Goal: Information Seeking & Learning: Understand process/instructions

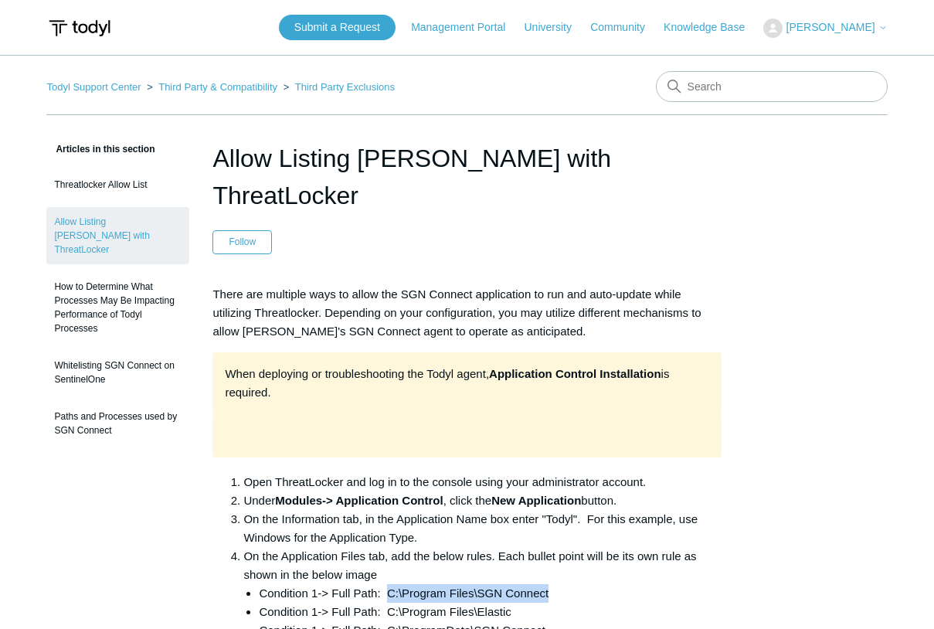
drag, startPoint x: 389, startPoint y: 555, endPoint x: 549, endPoint y: 555, distance: 159.9
click at [549, 584] on li "Condition 1-> Full Path: C:\Program Files\SGN Connect" at bounding box center [490, 593] width 462 height 19
copy li "C:\Program Files\SGN Connect"
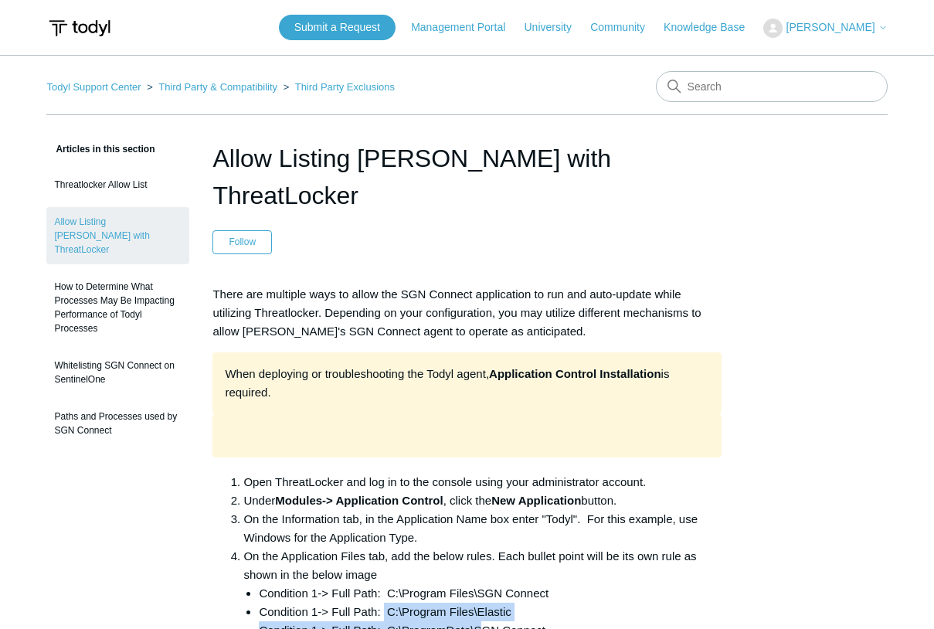
drag, startPoint x: 385, startPoint y: 576, endPoint x: 480, endPoint y: 594, distance: 97.4
drag, startPoint x: 480, startPoint y: 594, endPoint x: 546, endPoint y: 584, distance: 66.4
click at [562, 621] on li "Condition 1-> Full Path: C:\ProgramData\SGN Connect" at bounding box center [490, 630] width 462 height 19
drag, startPoint x: 391, startPoint y: 576, endPoint x: 514, endPoint y: 578, distance: 122.8
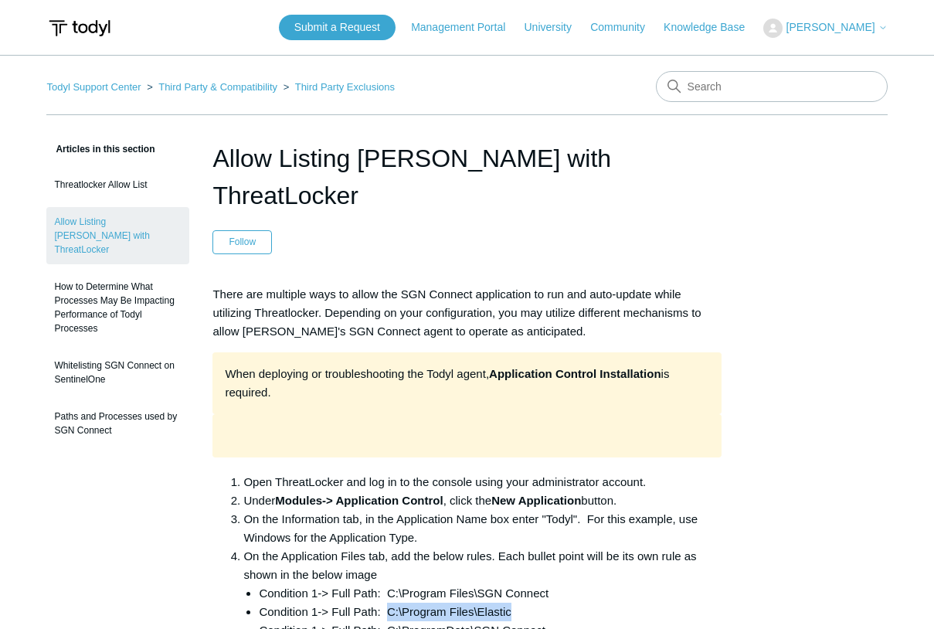
click at [514, 602] on li "Condition 1-> Full Path: C:\Program Files\Elastic" at bounding box center [490, 611] width 462 height 19
copy li "C:\Program Files\Elastic"
click at [402, 584] on li "Condition 1-> Full Path: C:\Program Files\SGN Connect" at bounding box center [490, 593] width 462 height 19
drag, startPoint x: 387, startPoint y: 552, endPoint x: 551, endPoint y: 548, distance: 163.8
click at [551, 584] on li "Condition 1-> Full Path: C:\Program Files\SGN Connect" at bounding box center [490, 593] width 462 height 19
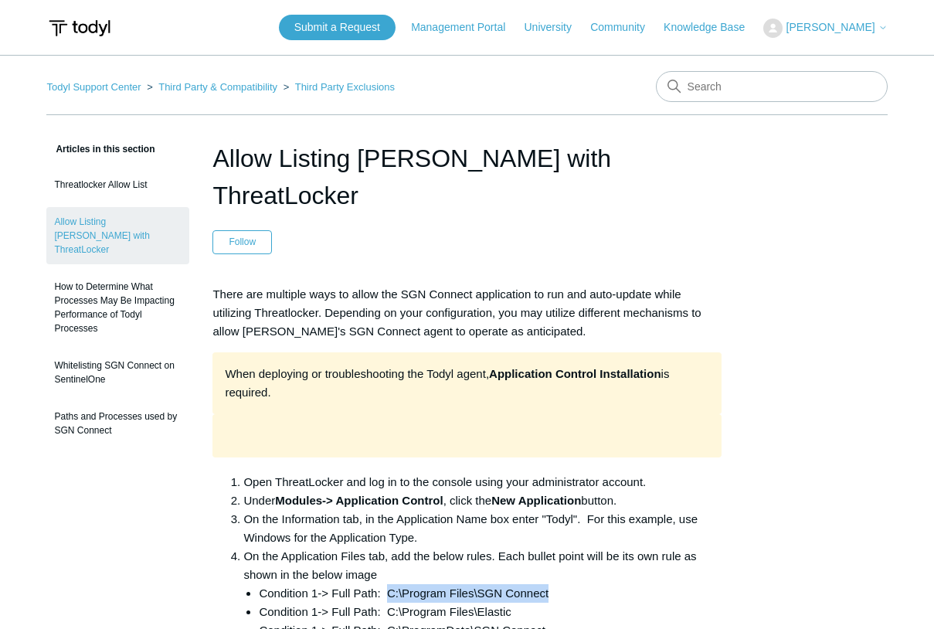
copy li "C:\Program Files\SGN Connect"
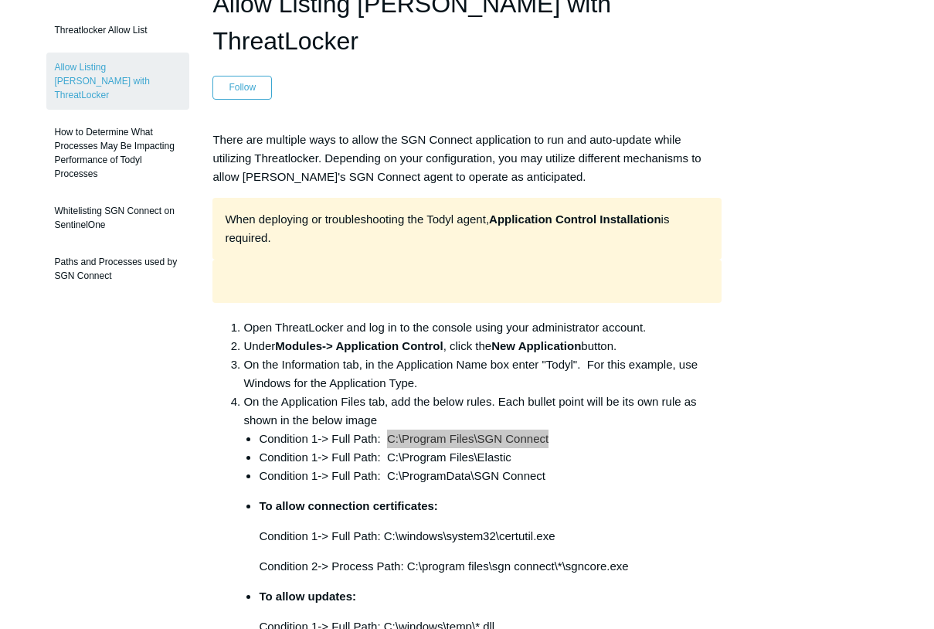
scroll to position [232, 0]
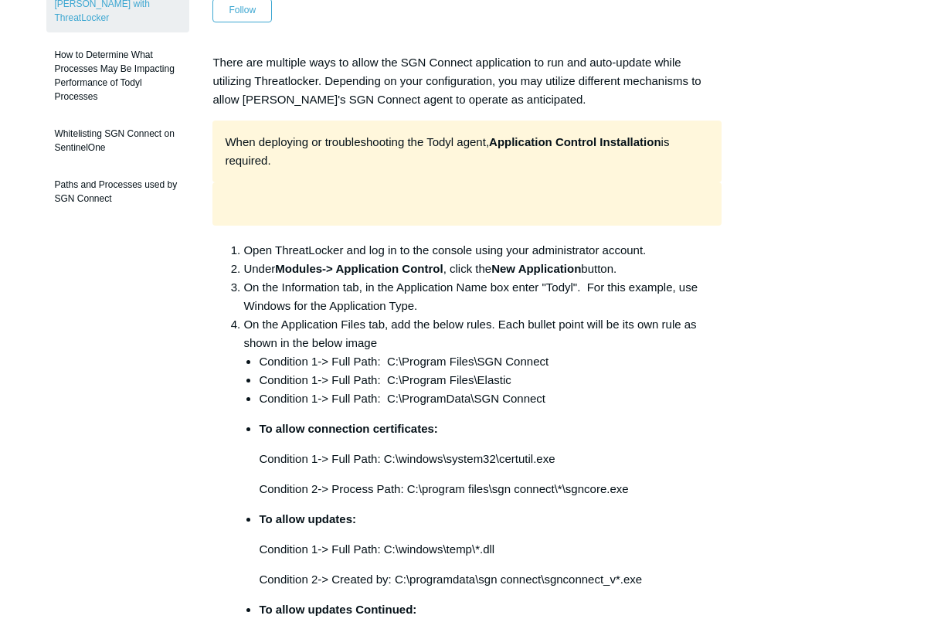
click at [356, 450] on p "Condition 1-> Full Path: C:\windows\system32\certutil.exe" at bounding box center [490, 459] width 462 height 19
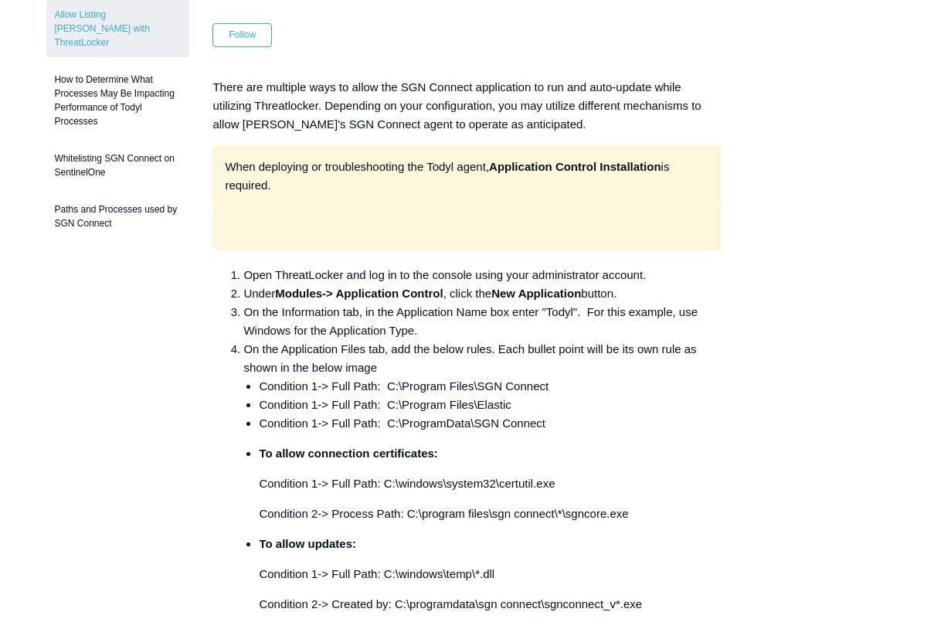
scroll to position [309, 0]
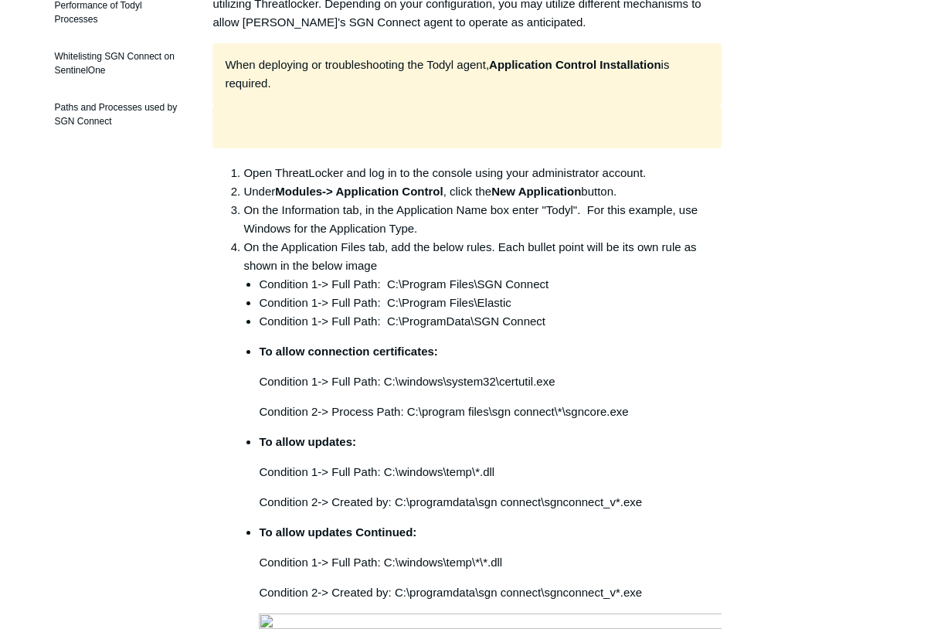
click at [411, 238] on li "On the Application Files tab, add the below rules. Each bullet point will be it…" at bounding box center [481, 617] width 477 height 759
click at [395, 275] on li "Condition 1-> Full Path: C:\Program Files\SGN Connect" at bounding box center [490, 284] width 462 height 19
drag, startPoint x: 388, startPoint y: 263, endPoint x: 527, endPoint y: 261, distance: 138.3
click at [527, 293] on li "Condition 1-> Full Path: C:\Program Files\Elastic" at bounding box center [490, 302] width 462 height 19
copy li "C:\Program Files\Elastic"
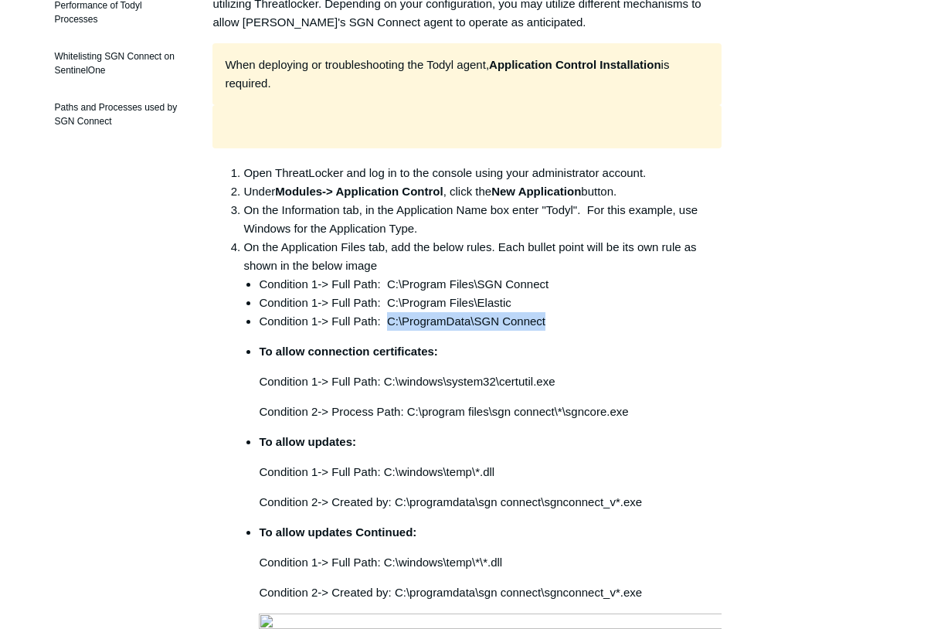
drag, startPoint x: 388, startPoint y: 283, endPoint x: 548, endPoint y: 277, distance: 159.2
click at [548, 312] on li "Condition 1-> Full Path: C:\ProgramData\SGN Connect" at bounding box center [490, 321] width 462 height 19
copy li "C:\ProgramData\SGN Connect"
click at [475, 342] on li "To allow connection certificates: Condition 1-> Full Path: C:\windows\system32\…" at bounding box center [490, 381] width 462 height 79
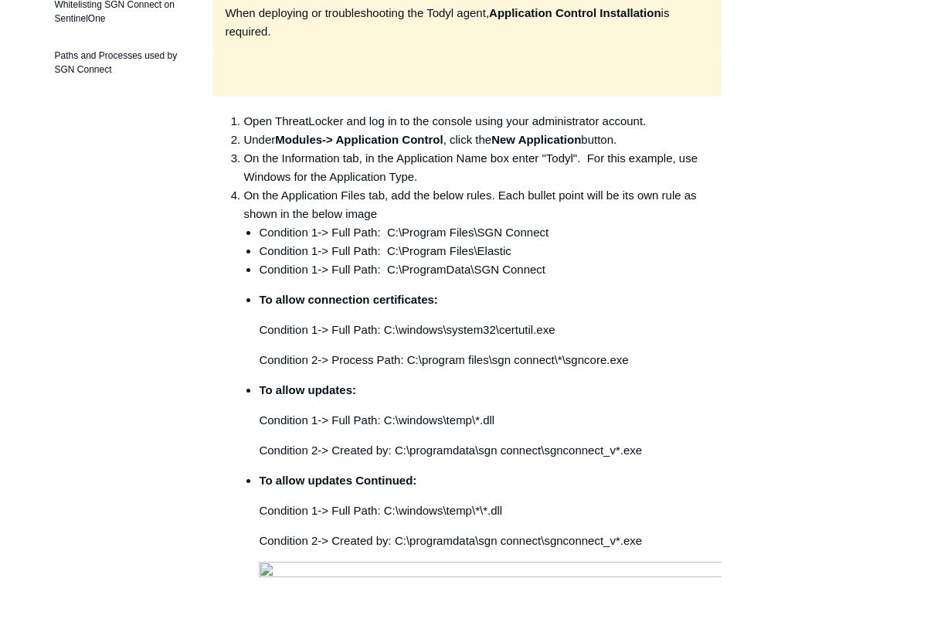
scroll to position [386, 0]
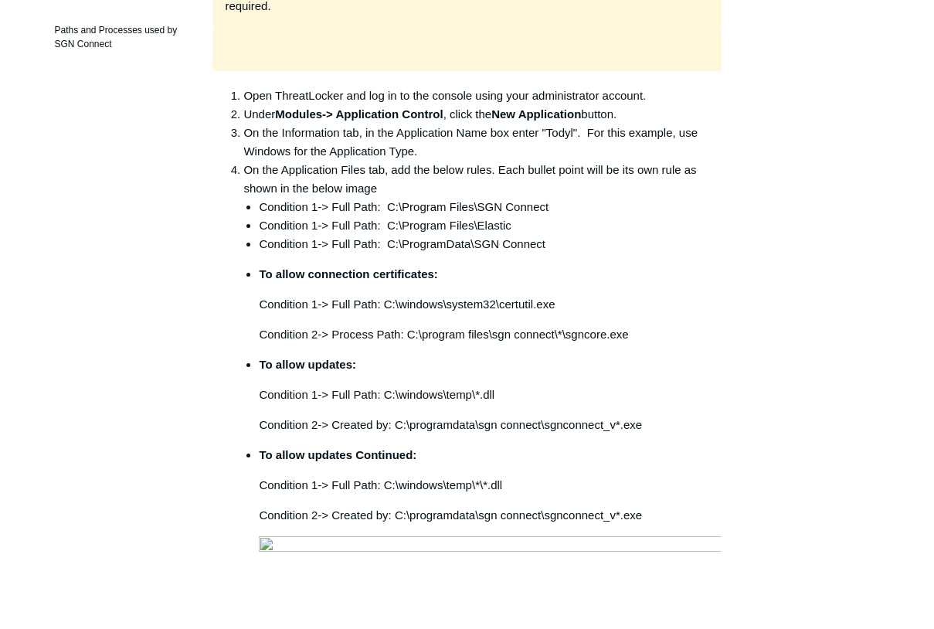
click at [354, 325] on p "Condition 2-> Process Path: C:\program files\sgn connect\*\sgncore.exe" at bounding box center [490, 334] width 462 height 19
drag, startPoint x: 384, startPoint y: 262, endPoint x: 559, endPoint y: 267, distance: 175.4
click at [559, 295] on p "Condition 1-> Full Path: C:\windows\system32\certutil.exe" at bounding box center [490, 304] width 462 height 19
copy p "C:\windows\system32\certutil.exe"
click at [336, 325] on p "Condition 2-> Process Path: C:\program files\sgn connect\*\sgncore.exe" at bounding box center [490, 334] width 462 height 19
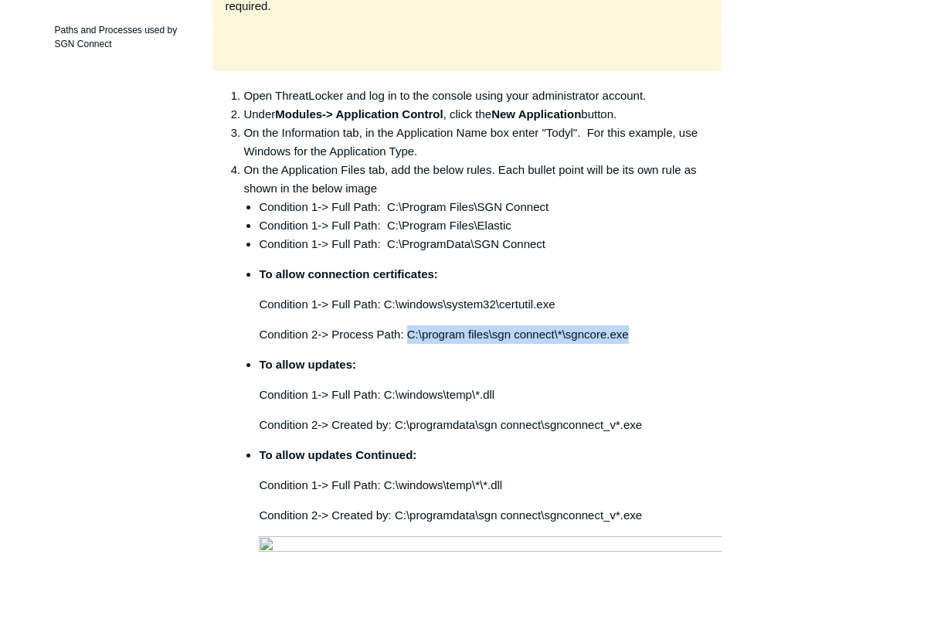
drag, startPoint x: 423, startPoint y: 300, endPoint x: 636, endPoint y: 296, distance: 212.4
click at [636, 325] on p "Condition 2-> Process Path: C:\program files\sgn connect\*\sgncore.exe" at bounding box center [490, 334] width 462 height 19
copy p "C:\program files\sgn connect\*\sgncore.exe"
click at [343, 367] on li "To allow updates: Condition 1-> Full Path: C:\windows\temp\*.dll Condition 2-> …" at bounding box center [490, 394] width 462 height 79
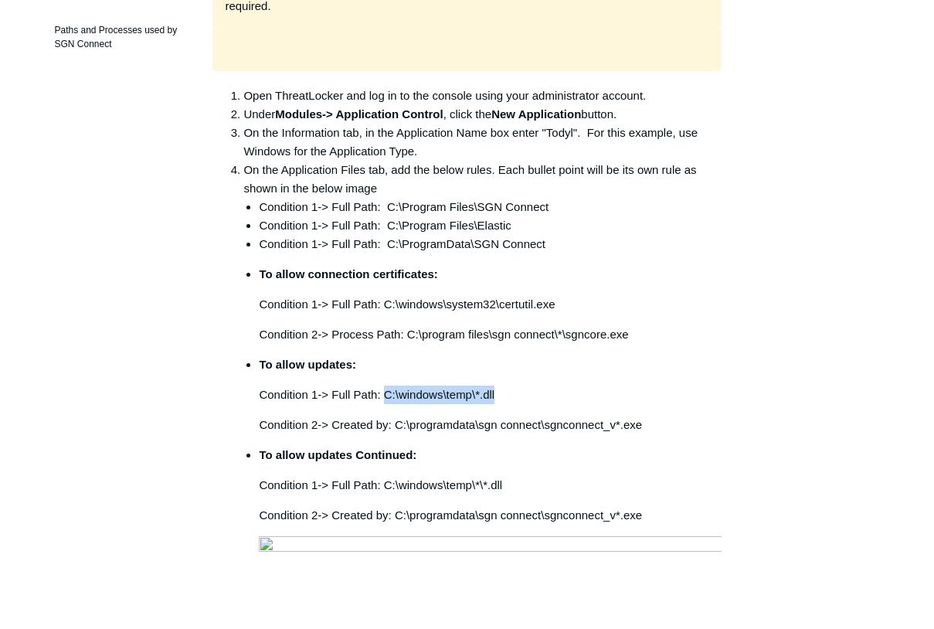
drag, startPoint x: 385, startPoint y: 354, endPoint x: 499, endPoint y: 351, distance: 113.6
click at [499, 385] on p "Condition 1-> Full Path: C:\windows\temp\*.dll" at bounding box center [490, 394] width 462 height 19
copy p "C:\windows\temp\*.dll"
click at [487, 416] on p "Condition 2-> Created by: C:\programdata\sgn connect\sgnconnect_v*.exe" at bounding box center [490, 425] width 462 height 19
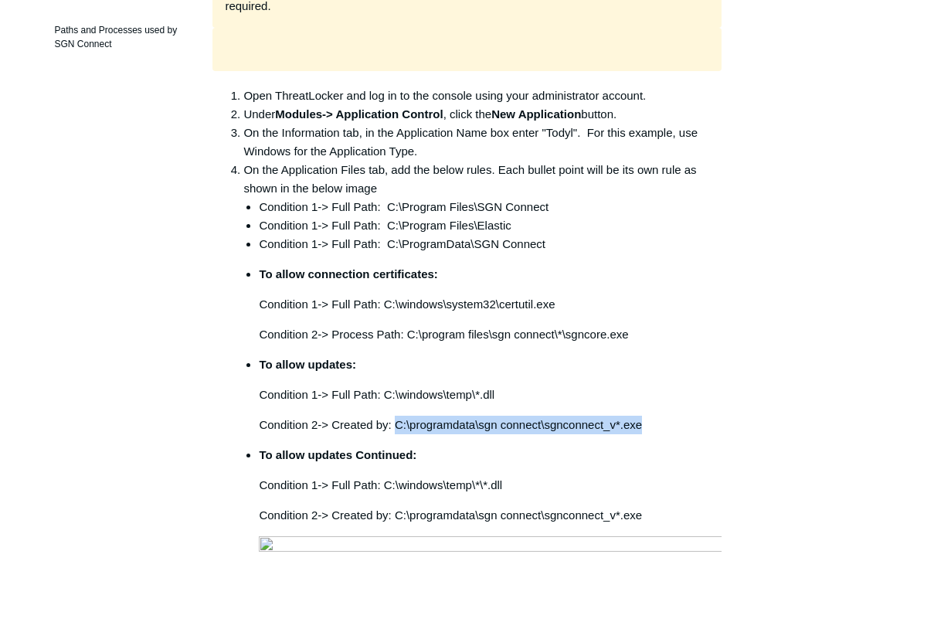
drag, startPoint x: 395, startPoint y: 388, endPoint x: 652, endPoint y: 394, distance: 256.5
click at [652, 416] on p "Condition 2-> Created by: C:\programdata\sgn connect\sgnconnect_v*.exe" at bounding box center [490, 425] width 462 height 19
copy p "C:\programdata\sgn connect\sgnconnect_v*.exe"
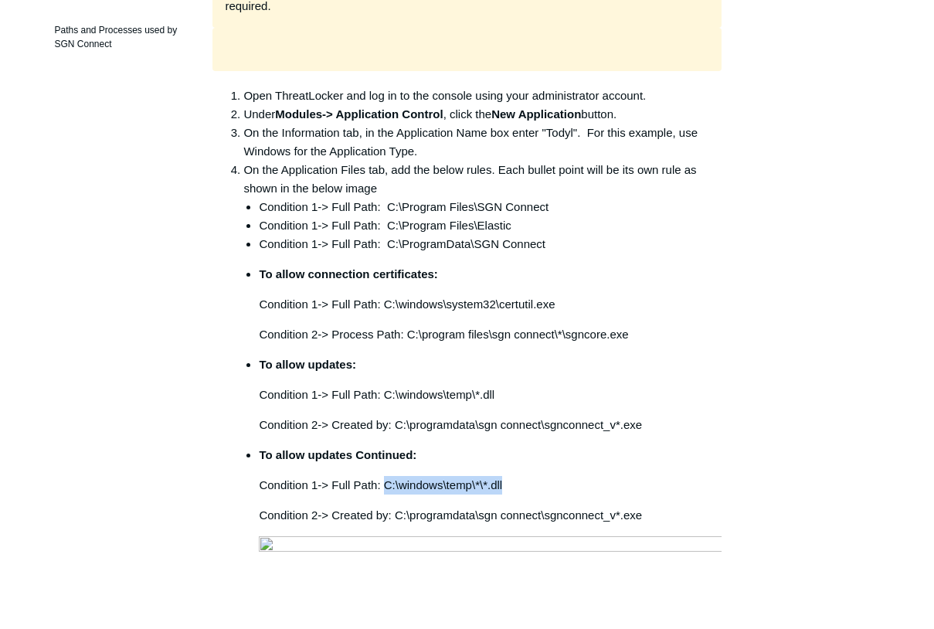
drag, startPoint x: 384, startPoint y: 446, endPoint x: 505, endPoint y: 453, distance: 121.4
click at [505, 476] on p "Condition 1-> Full Path: C:\windows\temp\*\*.dll" at bounding box center [490, 485] width 462 height 19
copy p "C:\windows\temp\*\*.dll"
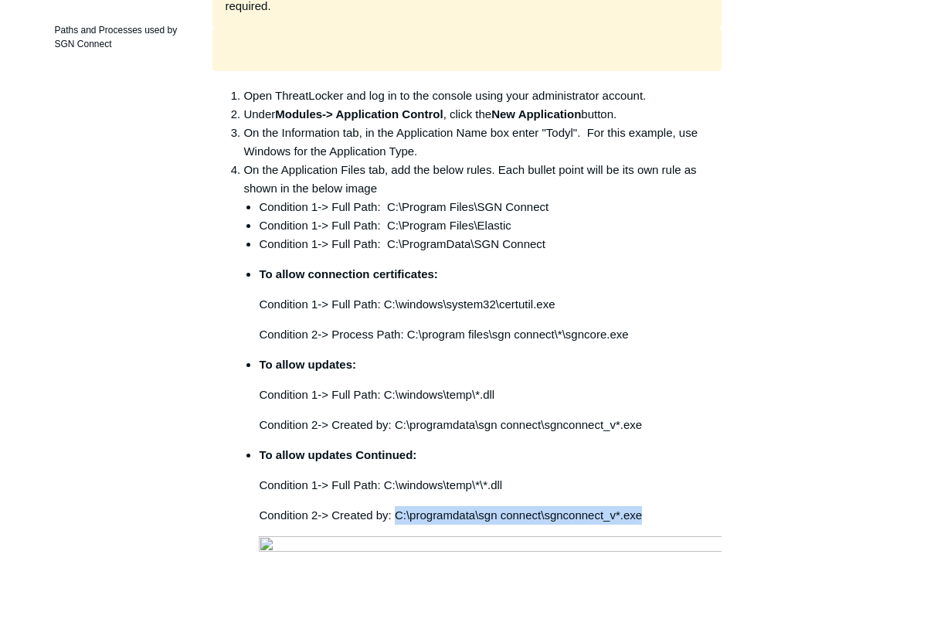
drag, startPoint x: 399, startPoint y: 478, endPoint x: 648, endPoint y: 485, distance: 249.6
click at [648, 506] on p "Condition 2-> Created by: C:\programdata\sgn connect\sgnconnect_v*.exe" at bounding box center [490, 515] width 462 height 19
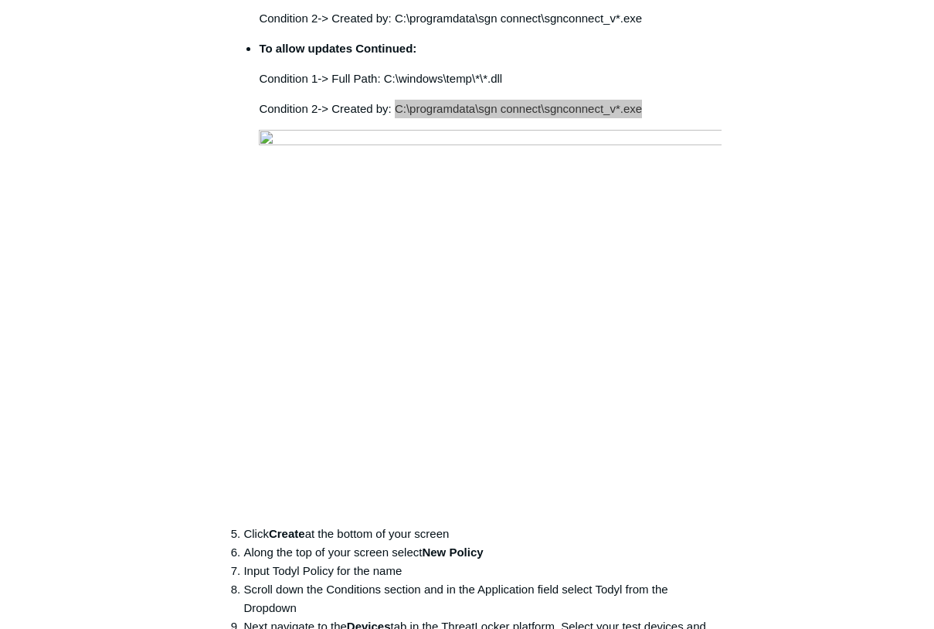
scroll to position [850, 0]
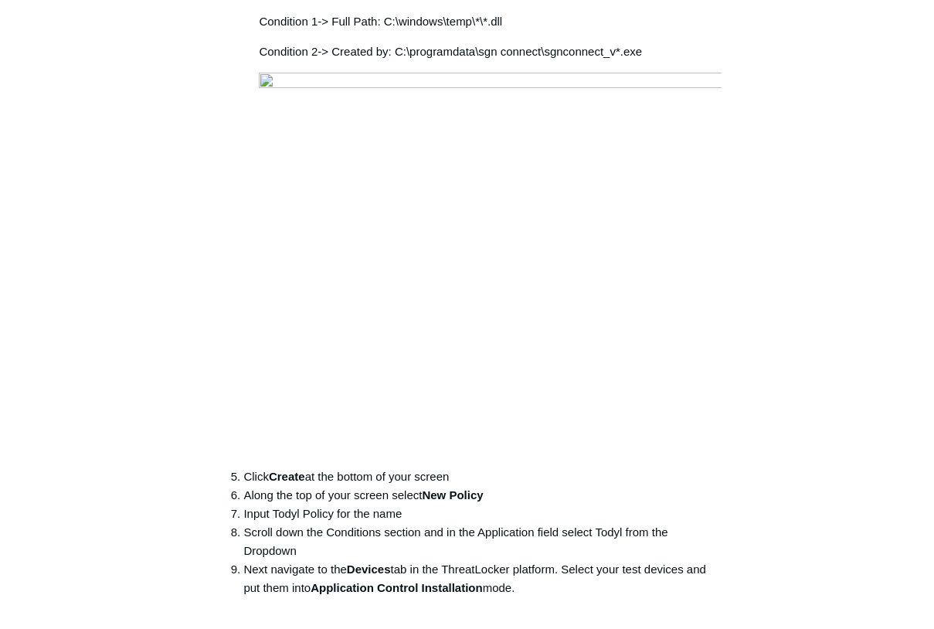
click at [450, 523] on li "Scroll down the Conditions section and in the Application field select Todyl fr…" at bounding box center [481, 541] width 477 height 37
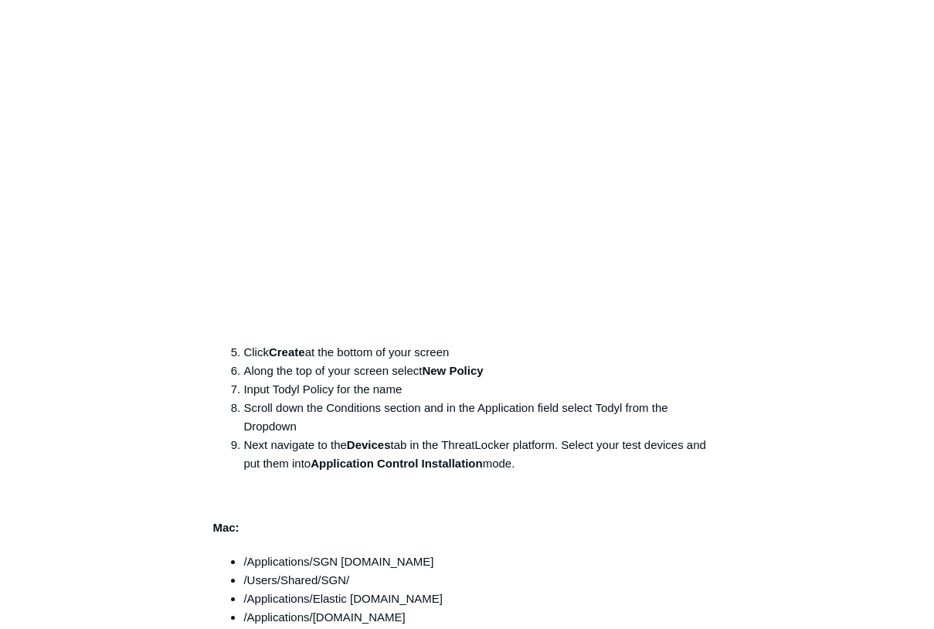
scroll to position [927, 0]
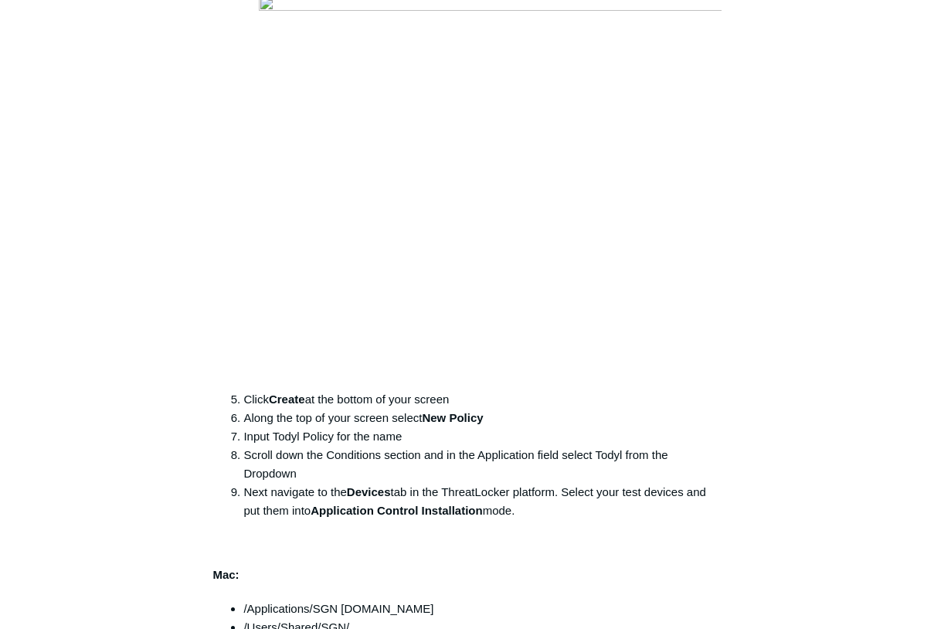
click at [313, 446] on li "Scroll down the Conditions section and in the Application field select Todyl fr…" at bounding box center [481, 464] width 477 height 37
click at [377, 446] on li "Scroll down the Conditions section and in the Application field select Todyl fr…" at bounding box center [481, 464] width 477 height 37
click at [446, 446] on li "Scroll down the Conditions section and in the Application field select Todyl fr…" at bounding box center [481, 464] width 477 height 37
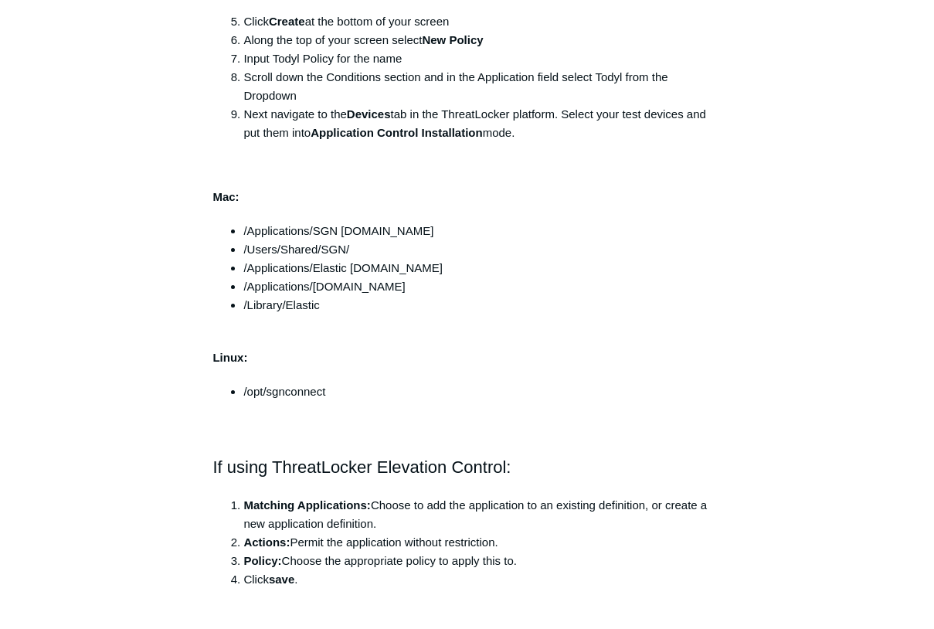
scroll to position [1236, 0]
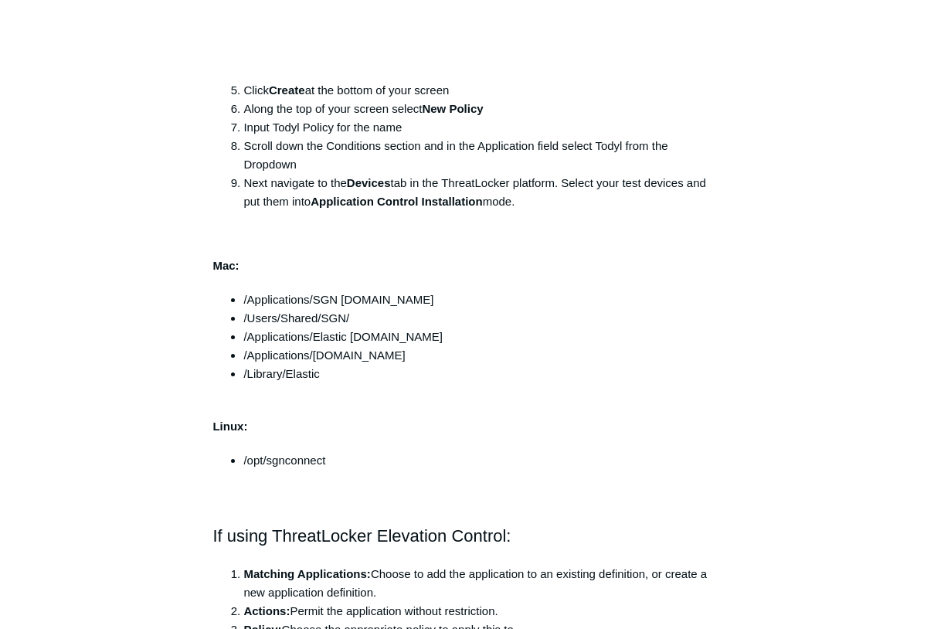
click at [487, 256] on p "Mac:" at bounding box center [466, 265] width 508 height 19
click at [148, 376] on aside "Articles in this section Threatlocker Allow List Allow Listing Todyl with Threa…" at bounding box center [117, 188] width 143 height 2569
click at [433, 383] on div "Mac: /Applications/SGN [DOMAIN_NAME] /Users/Shared/SGN/ /Applications/Elastic […" at bounding box center [466, 582] width 508 height 653
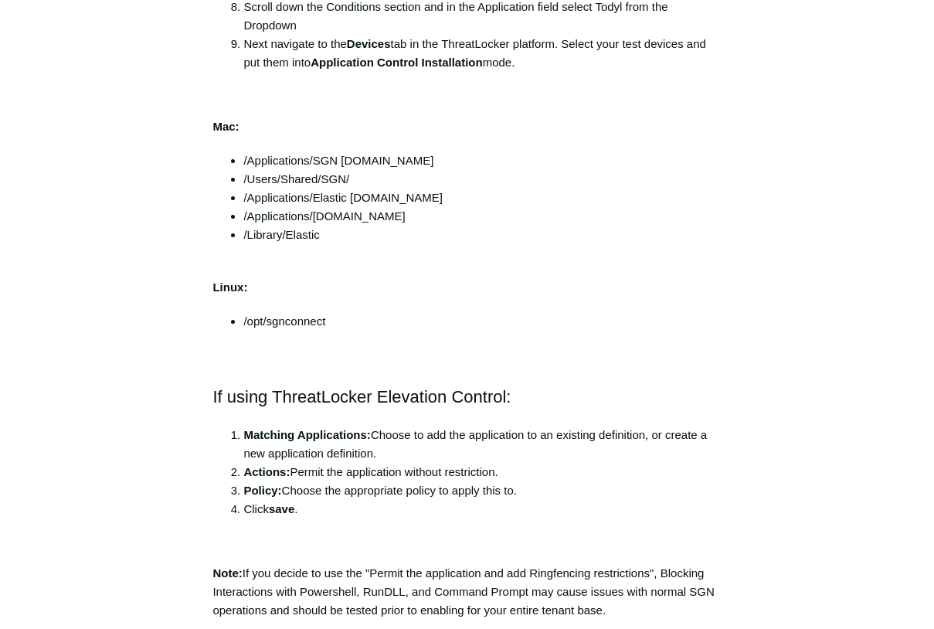
scroll to position [1390, 0]
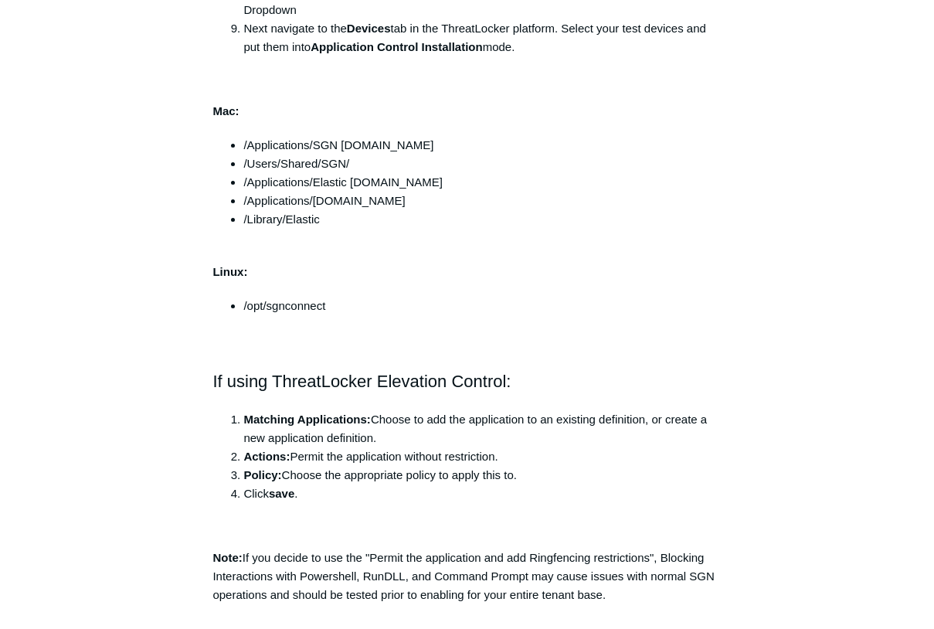
click at [243, 447] on li "Actions: Permit the application without restriction." at bounding box center [481, 456] width 477 height 19
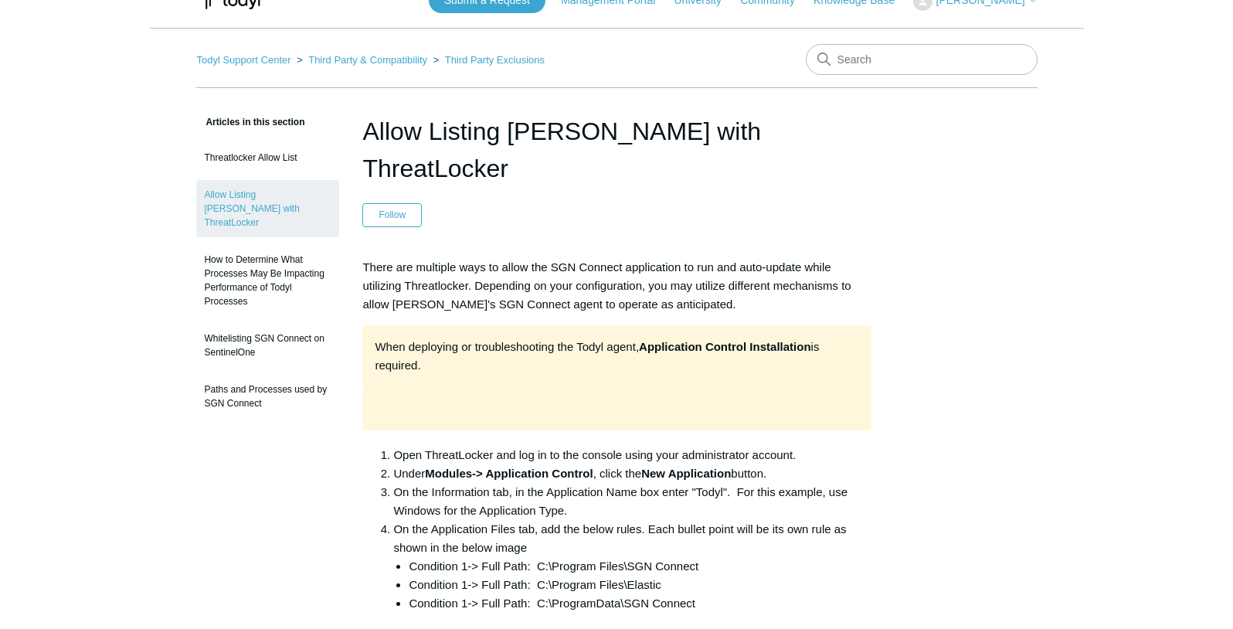
scroll to position [0, 0]
